Goal: Obtain resource: Download file/media

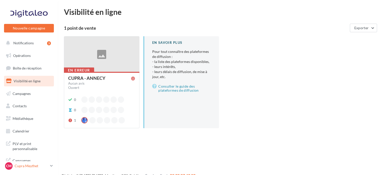
click at [52, 166] on icon at bounding box center [51, 165] width 3 height 4
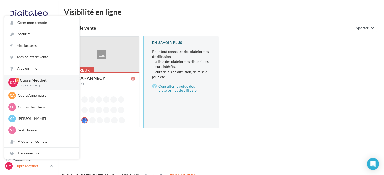
click at [52, 166] on icon at bounding box center [51, 165] width 3 height 4
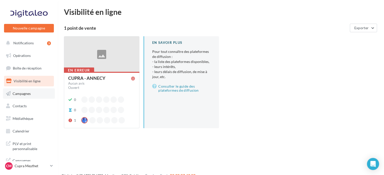
click at [28, 98] on link "Campagnes" at bounding box center [29, 93] width 52 height 11
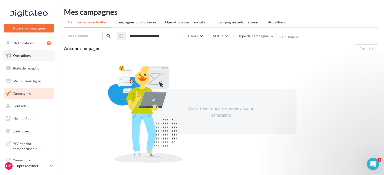
click at [27, 57] on span "Opérations" at bounding box center [22, 55] width 18 height 4
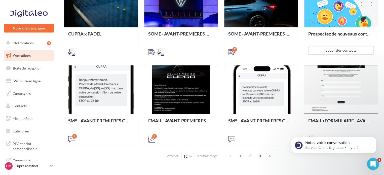
scroll to position [267, 0]
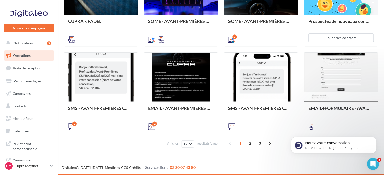
drag, startPoint x: 385, startPoint y: 30, endPoint x: 73, endPoint y: 48, distance: 312.7
click at [191, 144] on button "12" at bounding box center [187, 143] width 13 height 7
click at [252, 144] on span "2" at bounding box center [250, 143] width 8 height 8
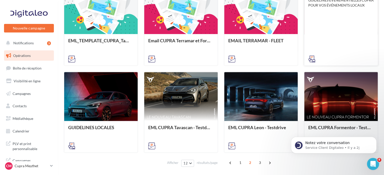
scroll to position [251, 0]
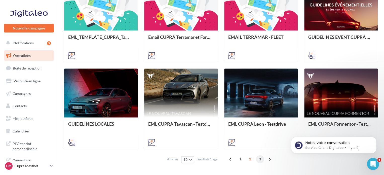
click at [257, 159] on span "3" at bounding box center [260, 159] width 8 height 8
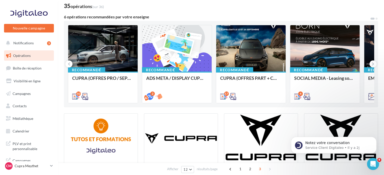
scroll to position [25, 0]
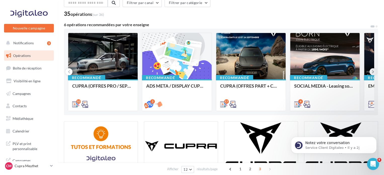
click at [372, 71] on icon at bounding box center [373, 71] width 2 height 5
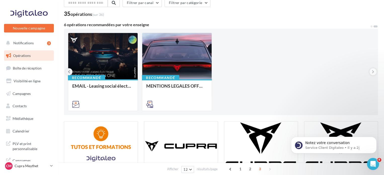
click at [70, 71] on icon at bounding box center [69, 71] width 2 height 5
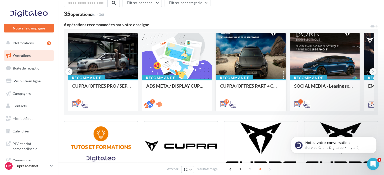
scroll to position [75, 0]
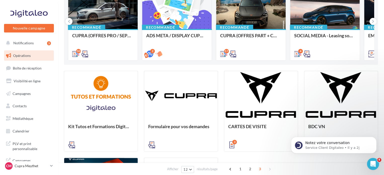
click at [253, 170] on div "1 2 3" at bounding box center [250, 169] width 48 height 8
click at [250, 168] on span "2" at bounding box center [250, 169] width 8 height 8
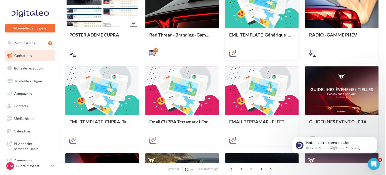
scroll to position [176, 0]
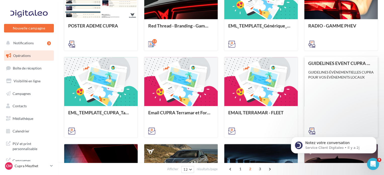
click at [334, 86] on div "GUIDELINES EVENT CUPRA - LOCAL GUIDELINES ÉVÉNEMENTIELLES CUPRA POUR VOS ÉVÉNEM…" at bounding box center [340, 97] width 65 height 72
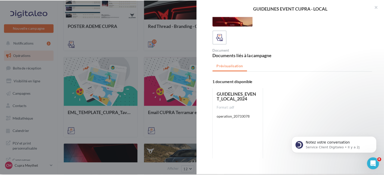
scroll to position [37, 0]
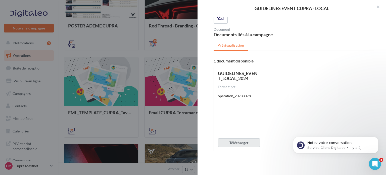
click at [235, 145] on button "Télécharger" at bounding box center [239, 142] width 42 height 9
